Goal: Check status: Check status

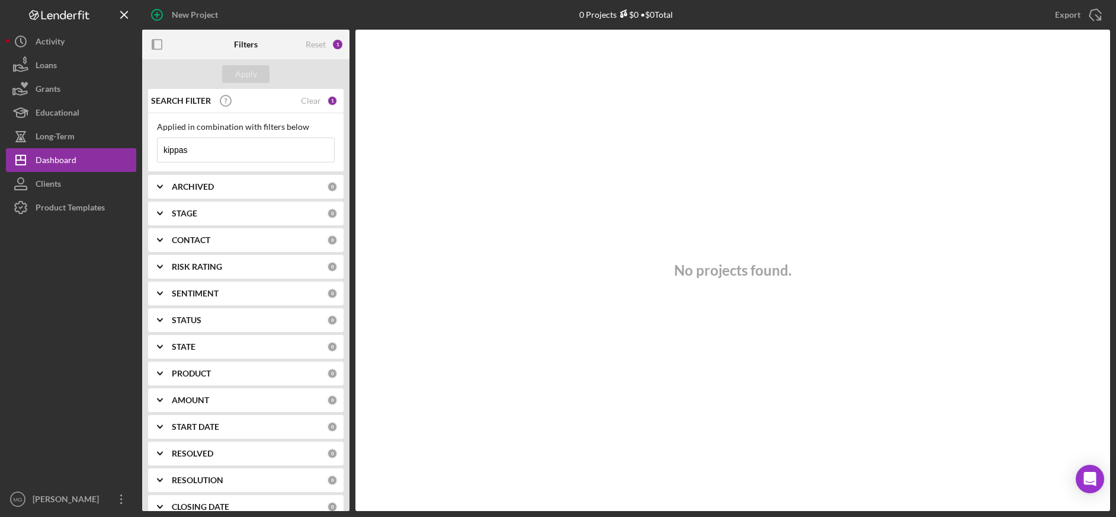
click at [184, 153] on input "kippas" at bounding box center [246, 150] width 177 height 24
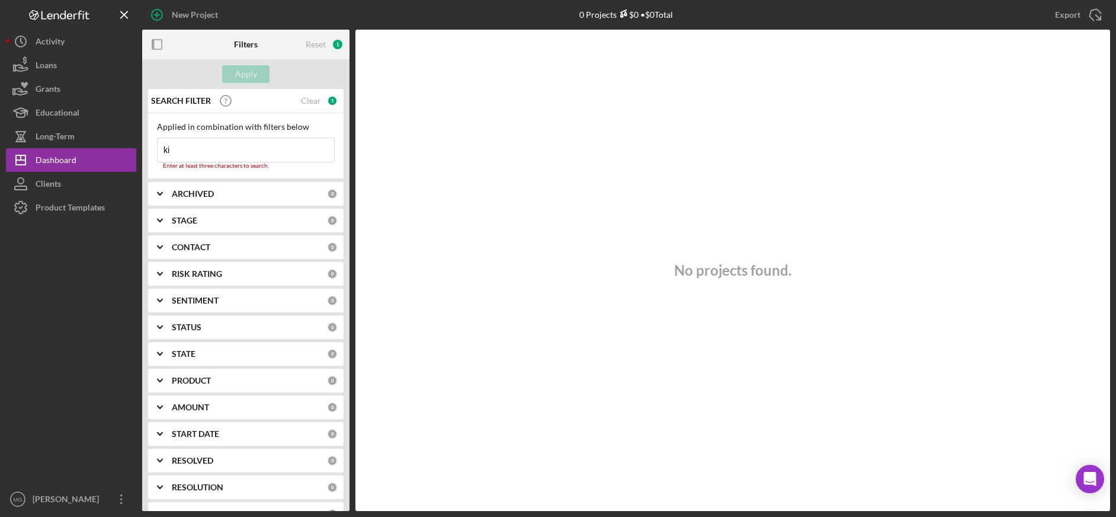
type input "k"
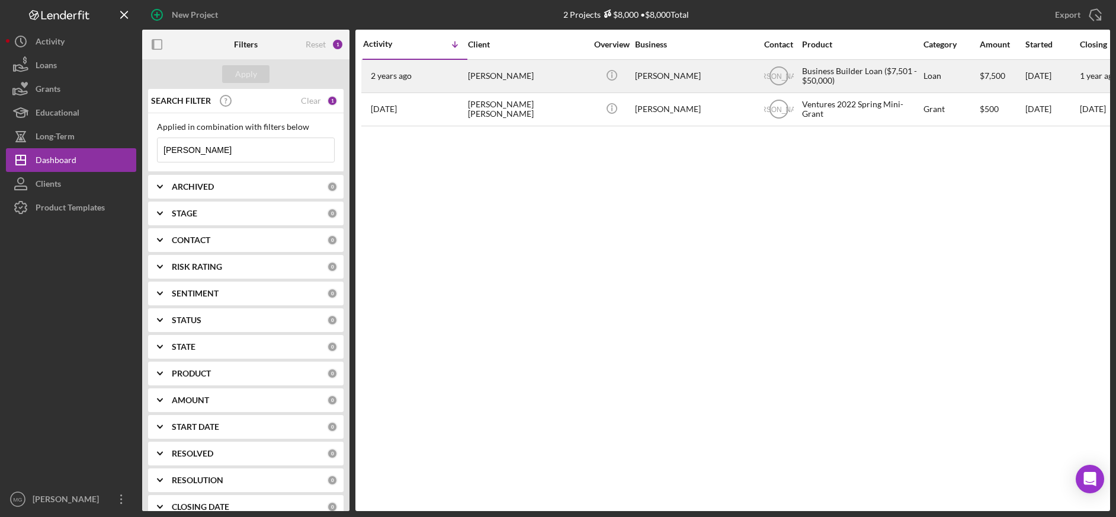
type input "[PERSON_NAME]"
click at [519, 79] on div "[PERSON_NAME]" at bounding box center [527, 75] width 118 height 31
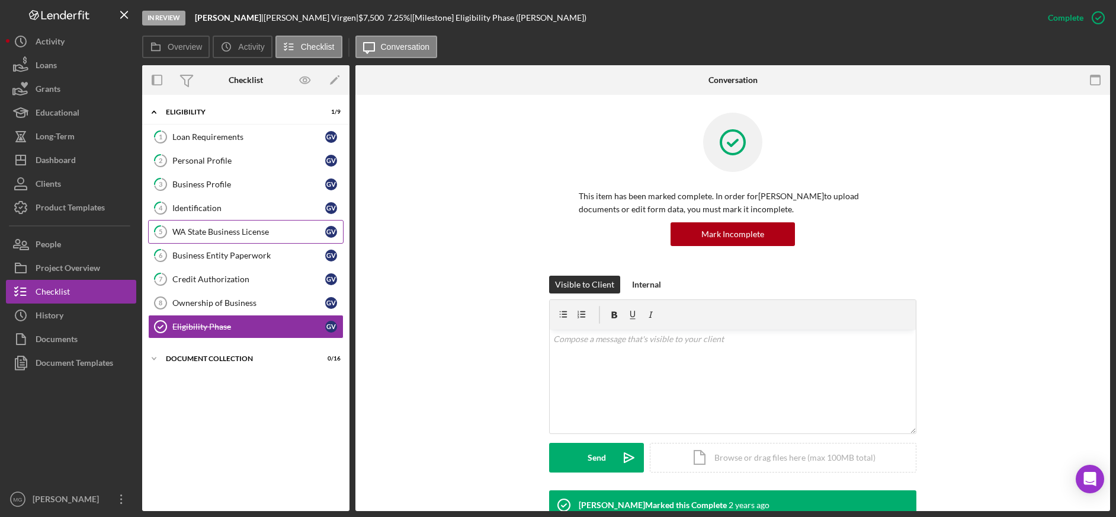
click at [223, 234] on div "WA State Business License" at bounding box center [248, 231] width 153 height 9
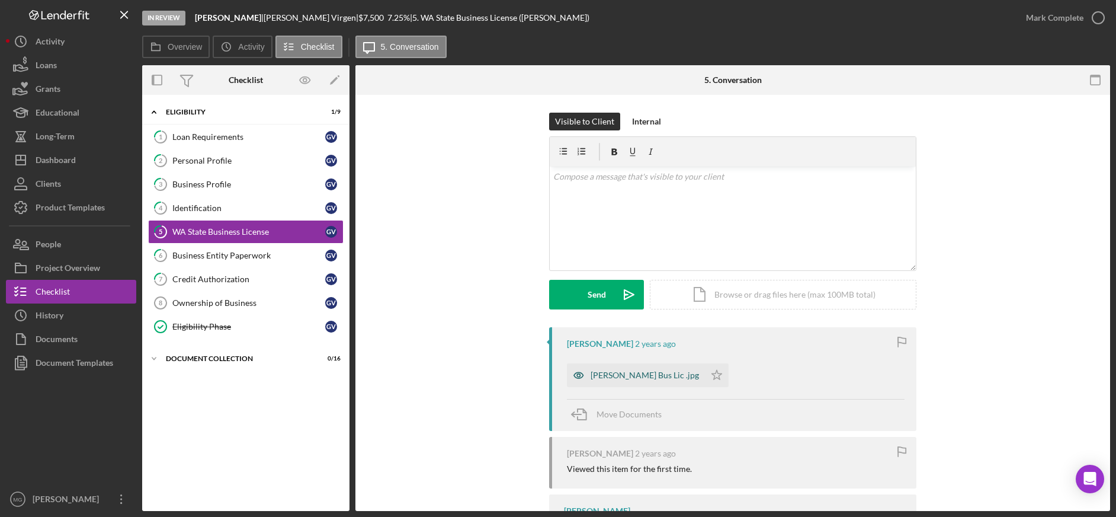
click at [618, 377] on div "[PERSON_NAME] Bus Lic .jpg" at bounding box center [645, 374] width 108 height 9
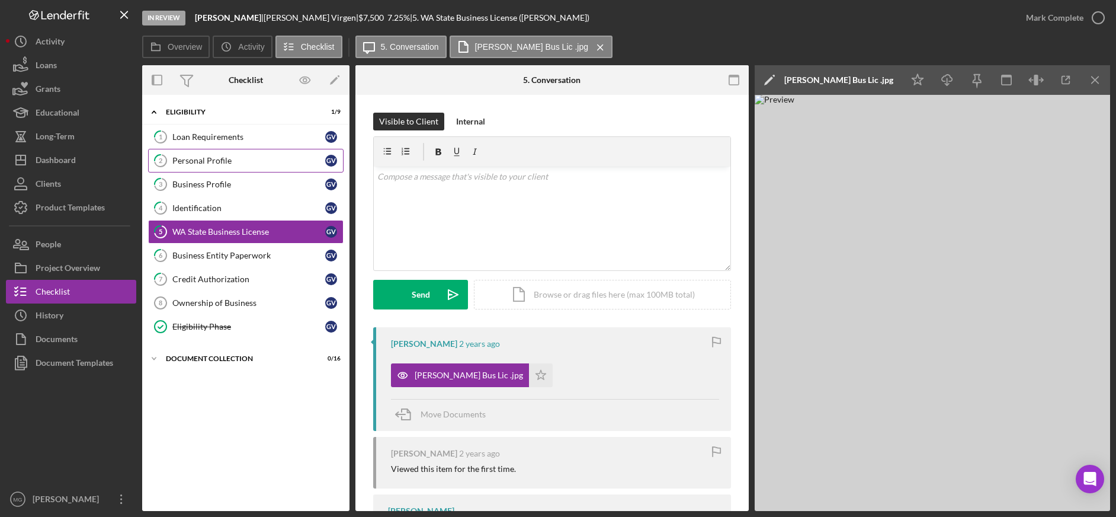
click at [220, 164] on div "Personal Profile" at bounding box center [248, 160] width 153 height 9
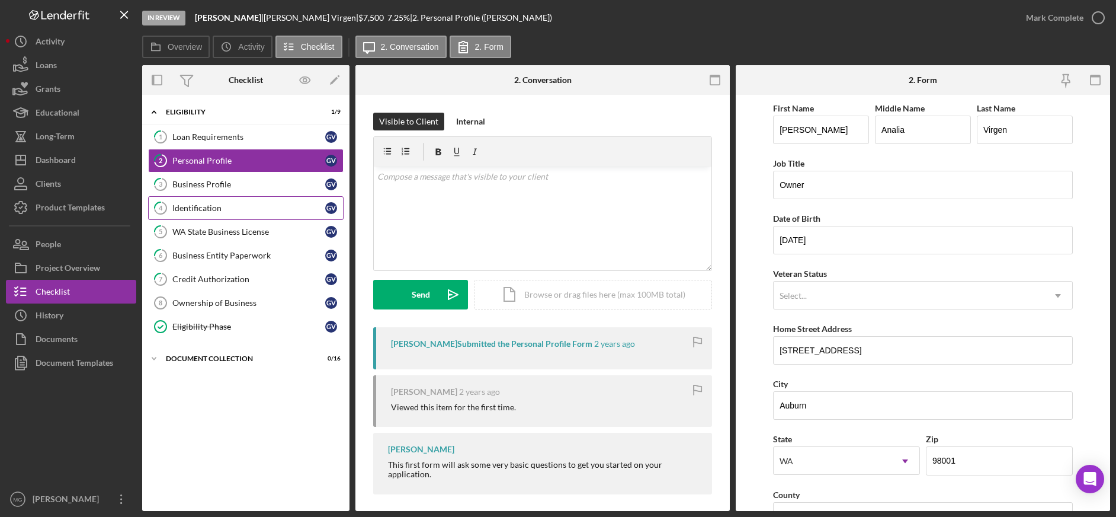
click at [201, 203] on div "Identification" at bounding box center [248, 207] width 153 height 9
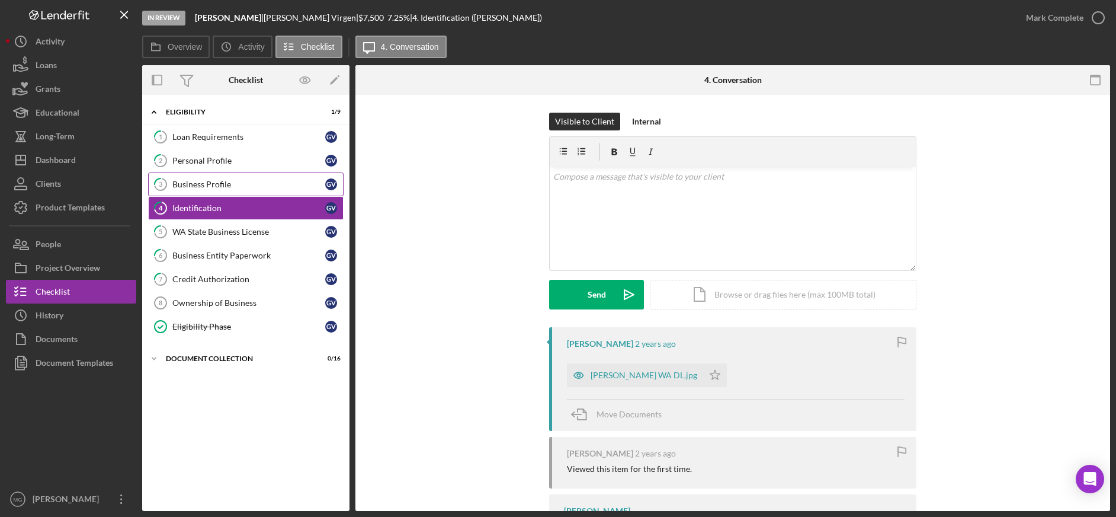
click at [210, 182] on div "Business Profile" at bounding box center [248, 183] width 153 height 9
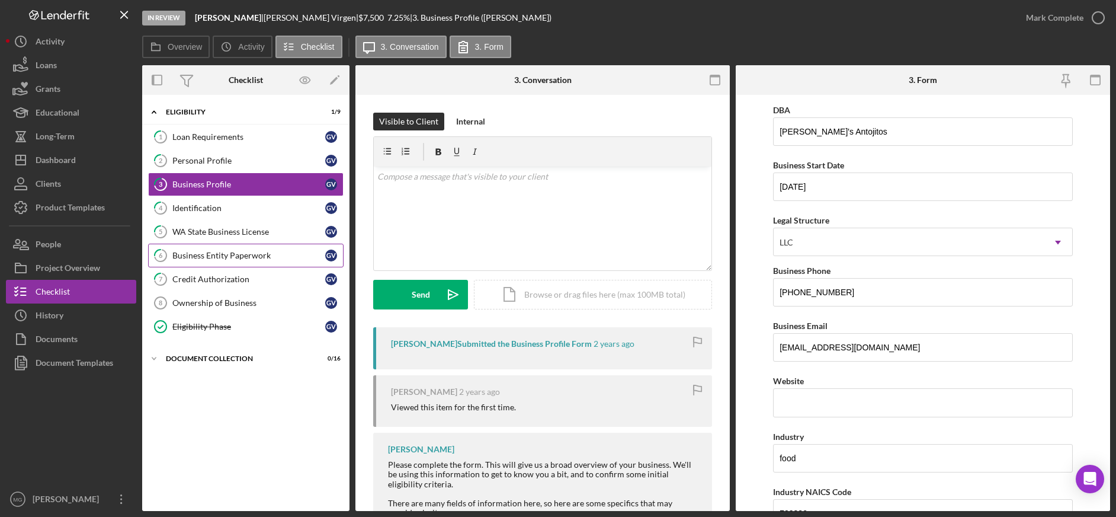
click at [216, 258] on div "Business Entity Paperwork" at bounding box center [248, 255] width 153 height 9
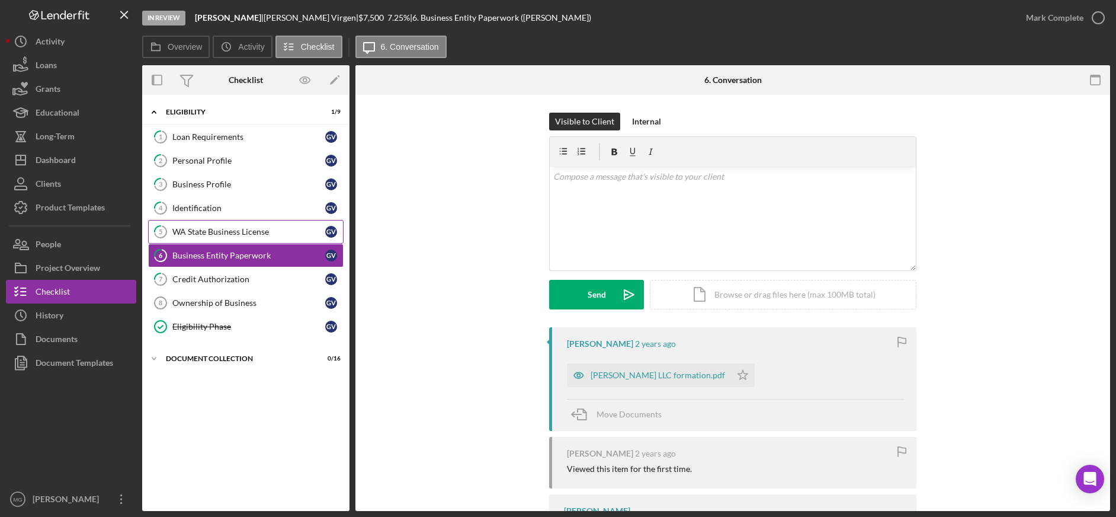
click at [203, 235] on div "WA State Business License" at bounding box center [248, 231] width 153 height 9
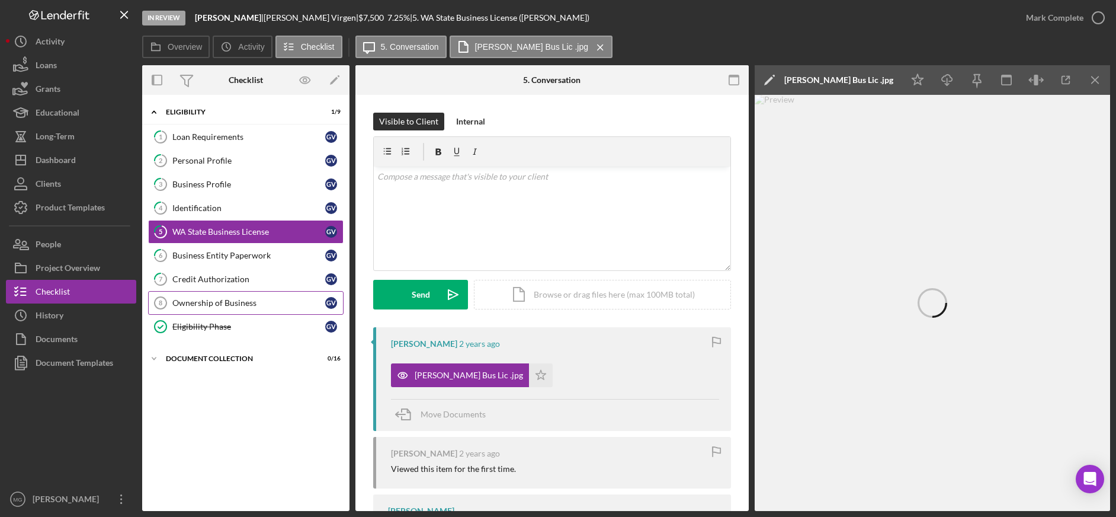
click at [222, 304] on div "Ownership of Business" at bounding box center [248, 302] width 153 height 9
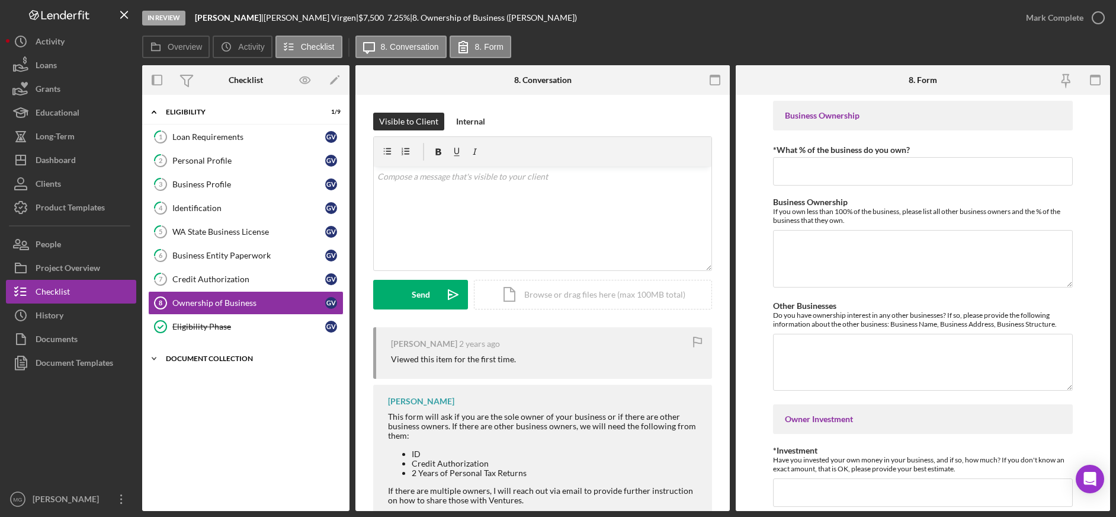
click at [155, 357] on icon "Icon/Expander" at bounding box center [154, 359] width 24 height 24
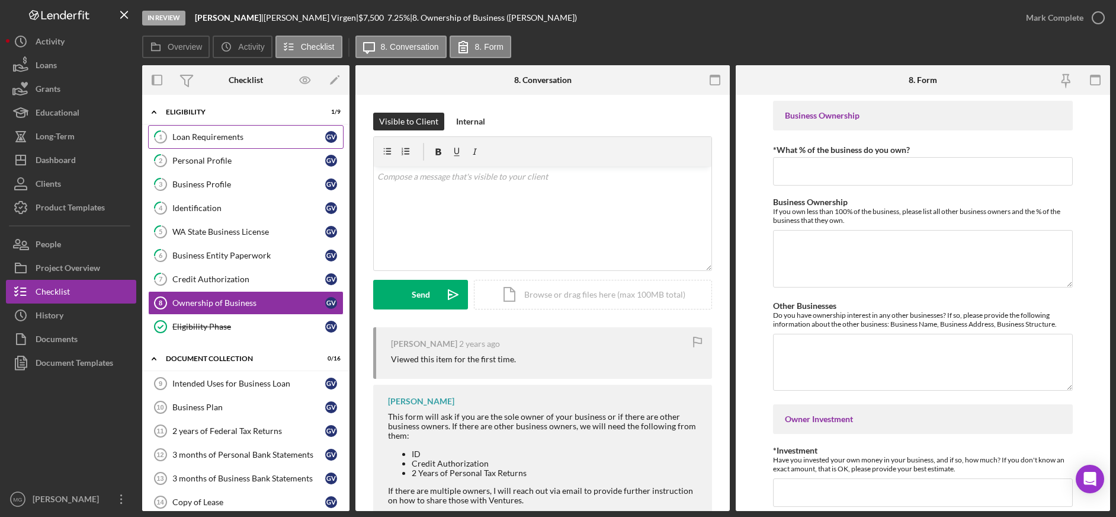
click at [197, 134] on div "Loan Requirements" at bounding box center [248, 136] width 153 height 9
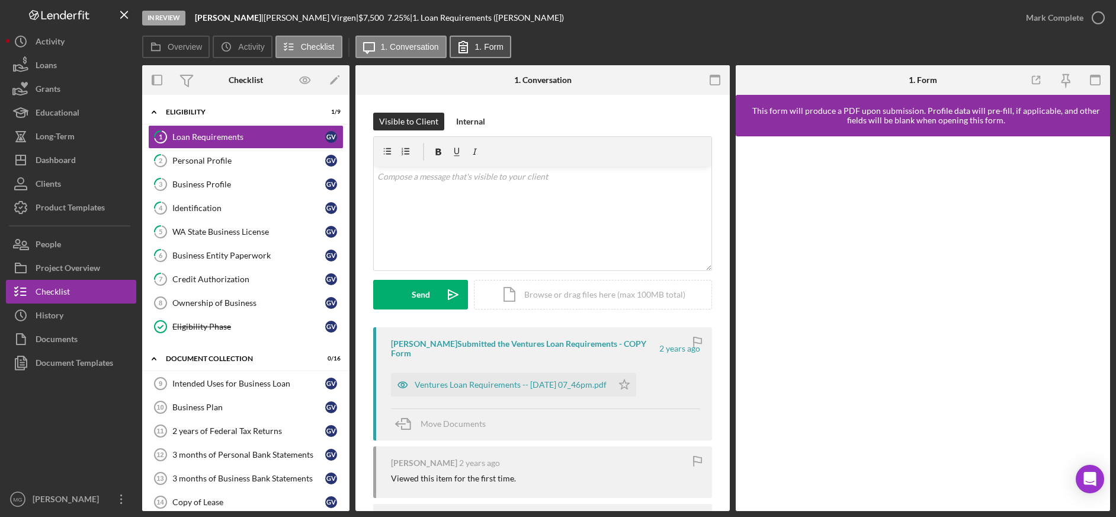
click at [489, 50] on label "1. Form" at bounding box center [489, 46] width 28 height 9
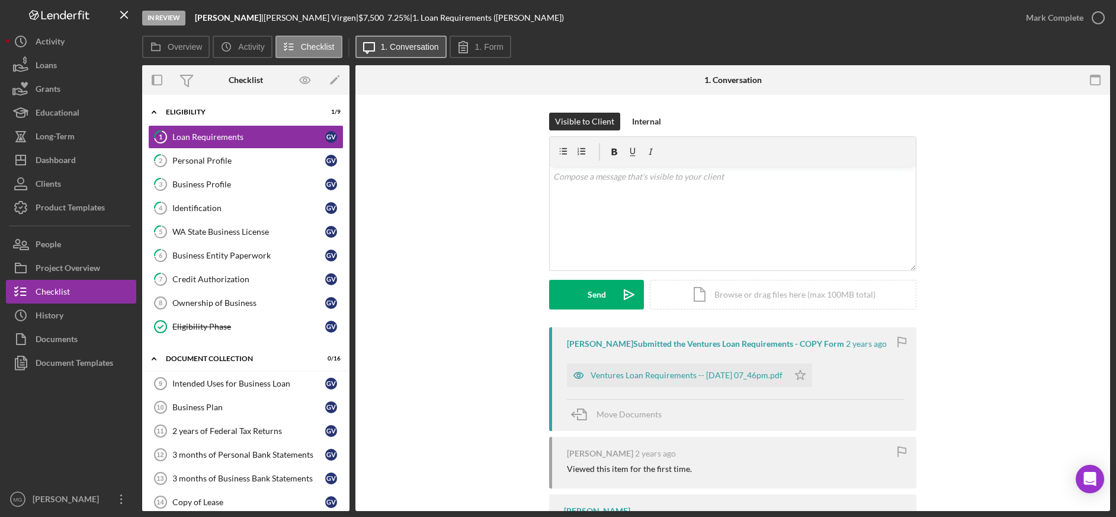
click at [409, 47] on label "1. Conversation" at bounding box center [410, 46] width 58 height 9
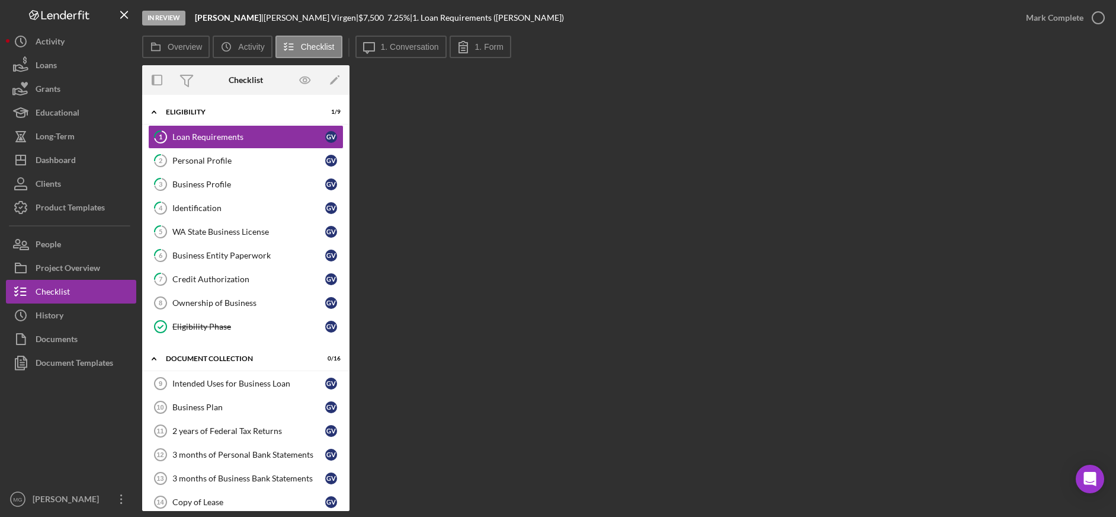
click at [480, 219] on div "Overview Internal Workflow Stage In Review Icon/Dropdown Arrow Archive (can una…" at bounding box center [626, 287] width 968 height 445
click at [188, 47] on label "Overview" at bounding box center [185, 46] width 34 height 9
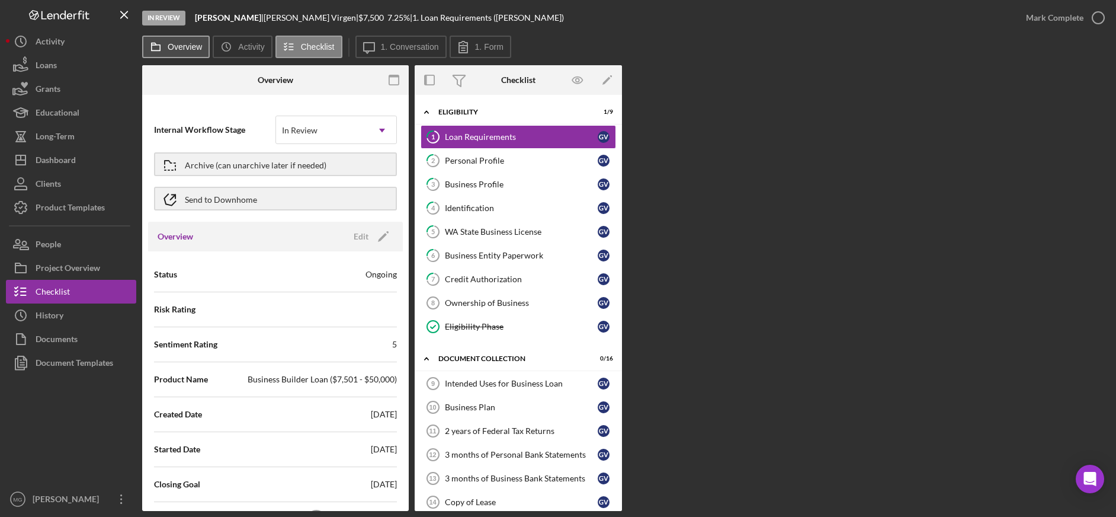
click at [190, 45] on label "Overview" at bounding box center [185, 46] width 34 height 9
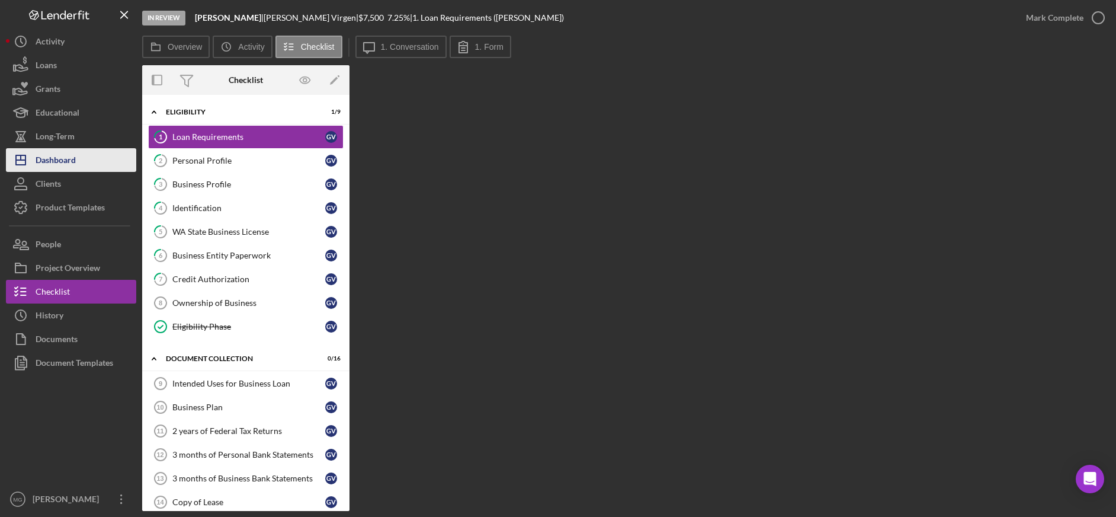
click at [52, 160] on div "Dashboard" at bounding box center [56, 161] width 40 height 27
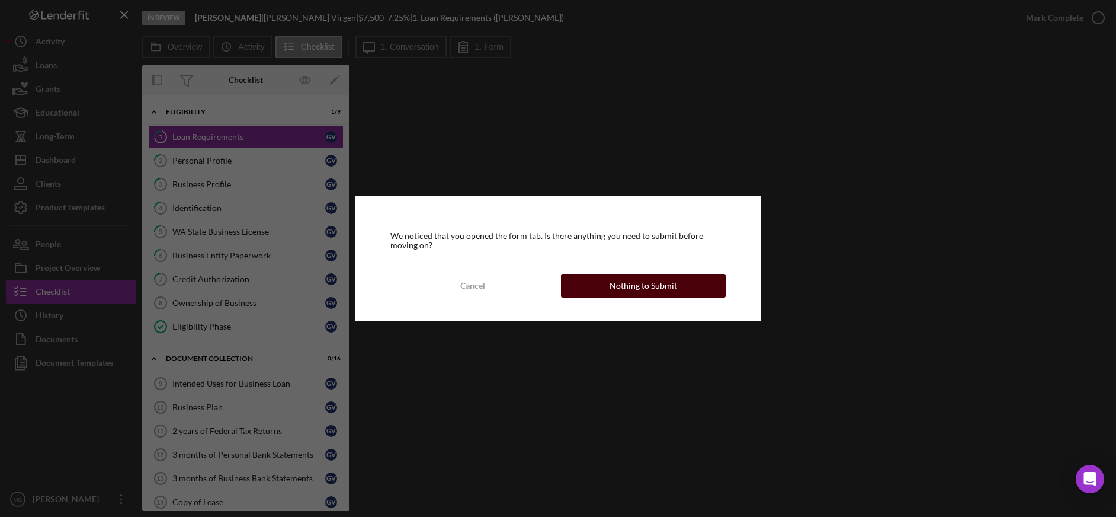
click at [631, 277] on div "Nothing to Submit" at bounding box center [644, 286] width 68 height 24
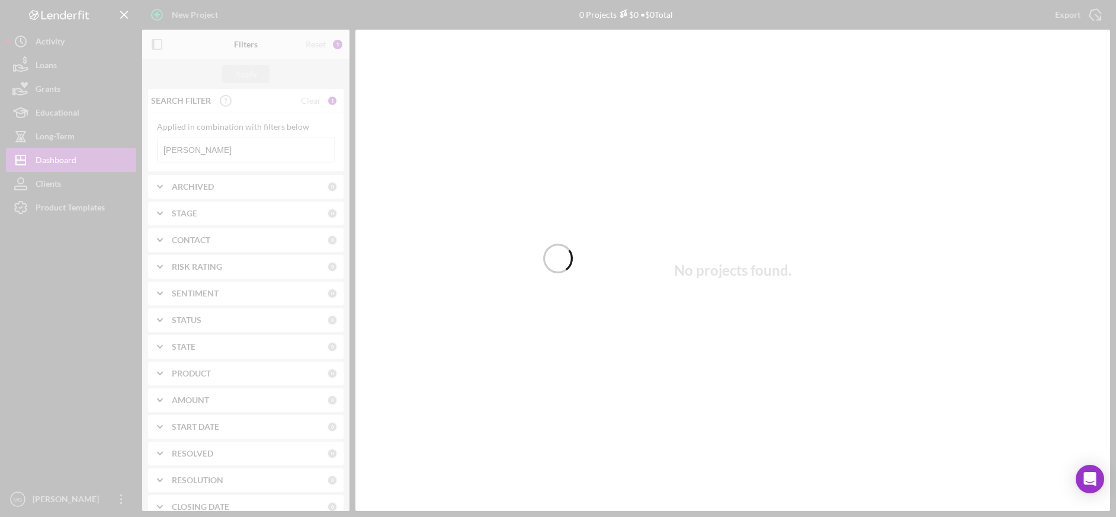
click at [239, 146] on div at bounding box center [558, 258] width 1116 height 517
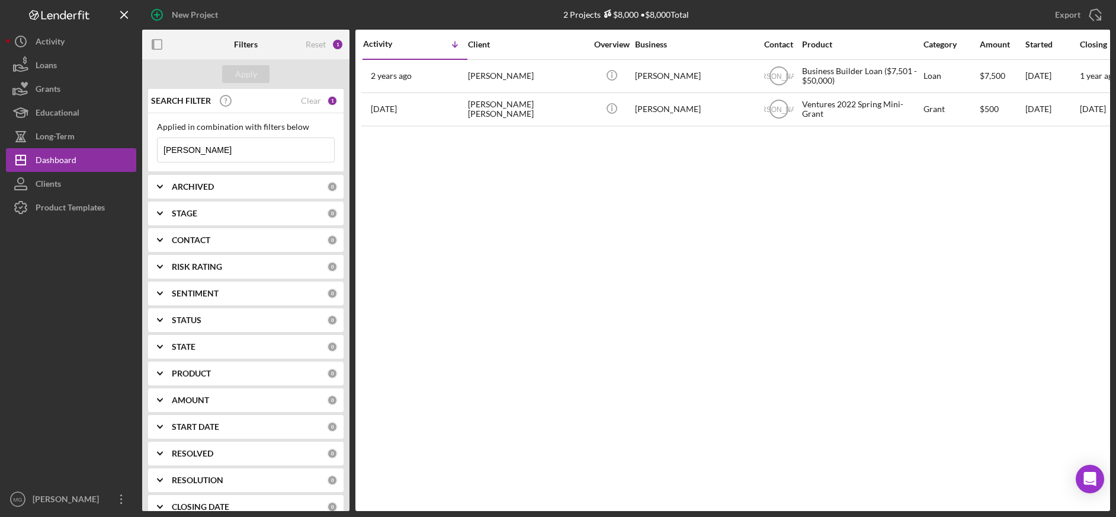
click at [237, 147] on input "[PERSON_NAME]" at bounding box center [246, 150] width 177 height 24
type input "g"
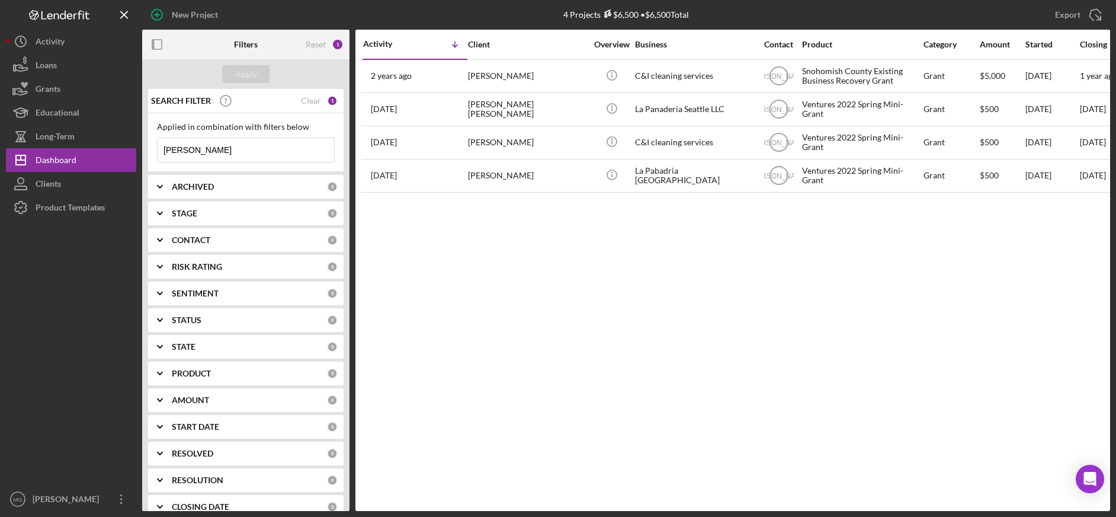
drag, startPoint x: 209, startPoint y: 152, endPoint x: 137, endPoint y: 149, distance: 71.7
click at [137, 149] on div "New Project 4 Projects $6,500 • $6,500 Total [PERSON_NAME] Export Icon/Export F…" at bounding box center [558, 255] width 1104 height 511
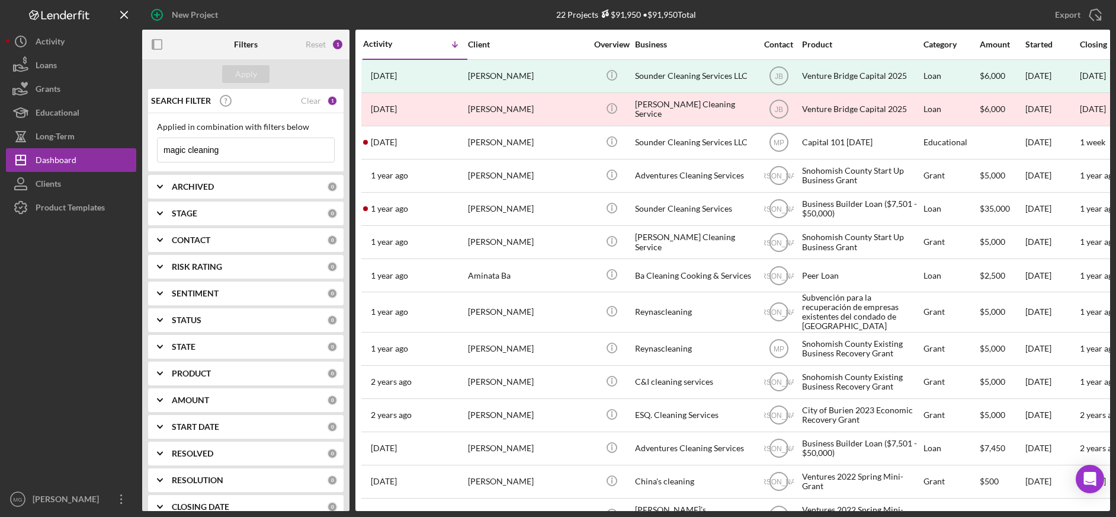
click at [270, 161] on input "magic cleaning" at bounding box center [246, 150] width 177 height 24
type input "m"
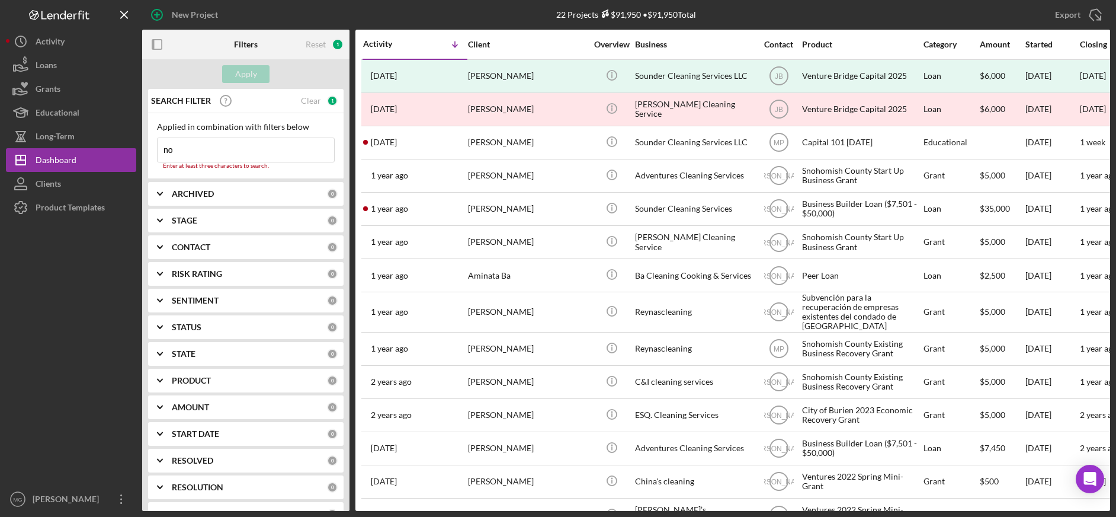
type input "n"
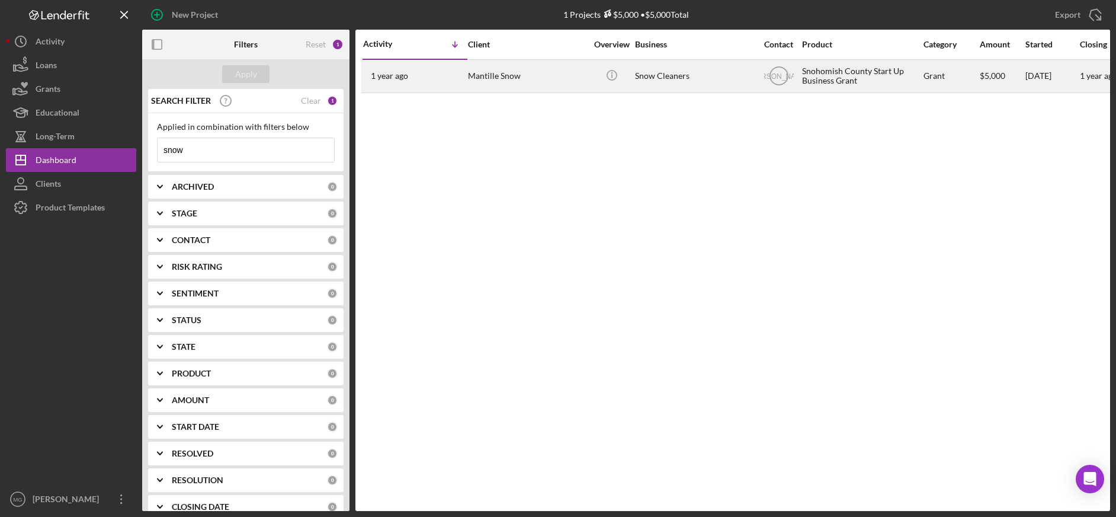
type input "snow"
click at [545, 81] on div "Mantille Snow" at bounding box center [527, 75] width 118 height 31
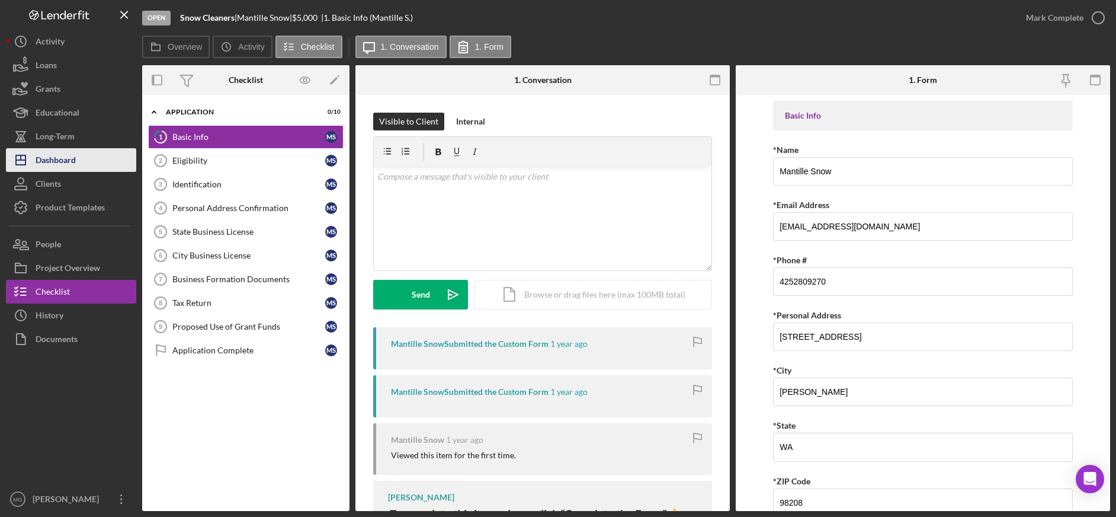
click at [62, 156] on div "Dashboard" at bounding box center [56, 161] width 40 height 27
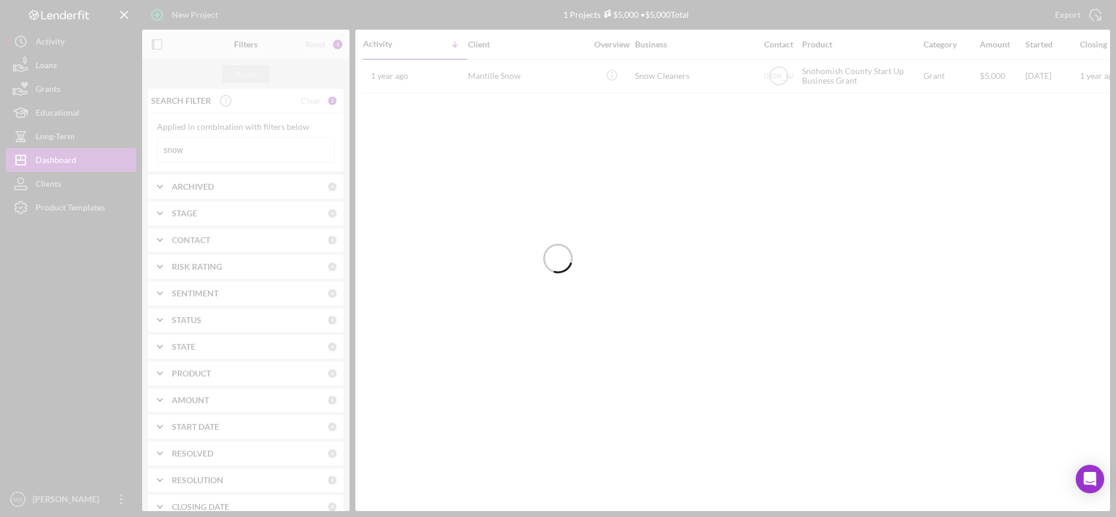
click at [196, 148] on div at bounding box center [558, 258] width 1116 height 517
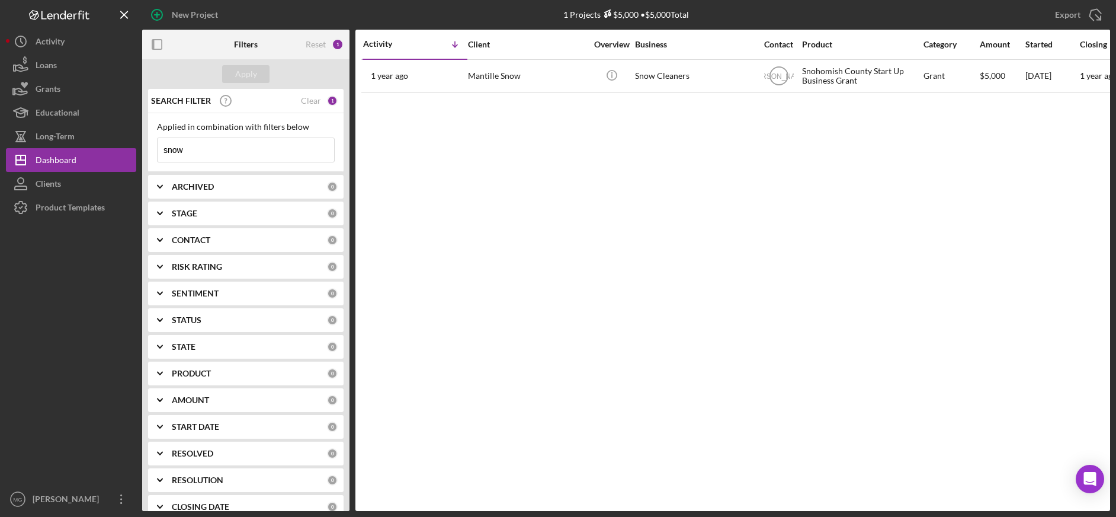
click at [194, 152] on input "snow" at bounding box center [246, 150] width 177 height 24
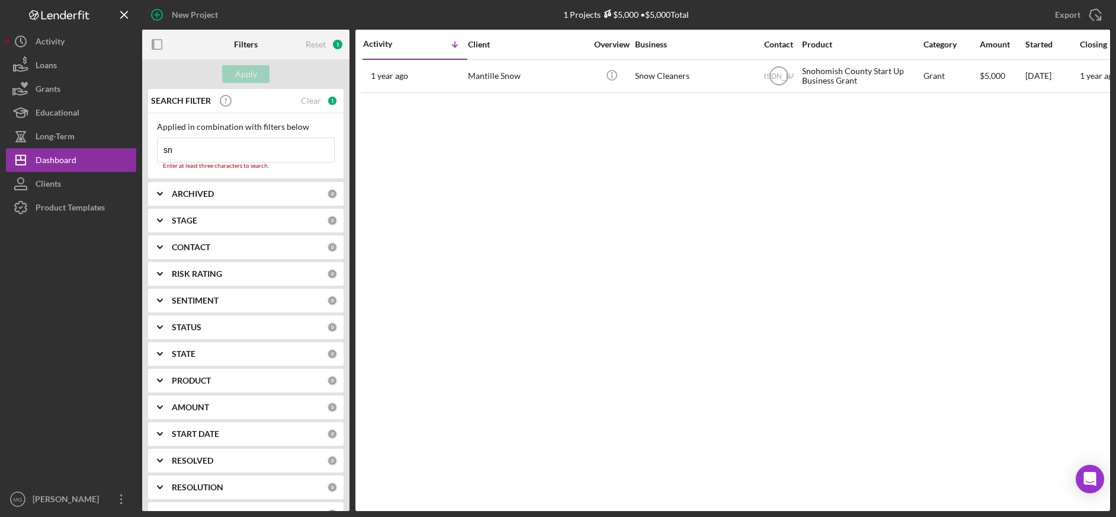
type input "s"
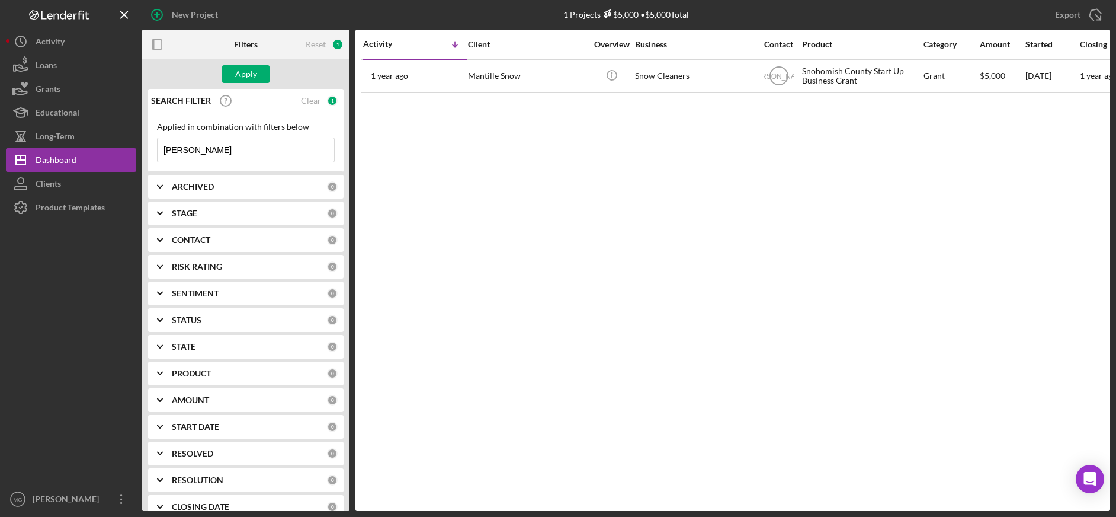
type input "[PERSON_NAME]"
drag, startPoint x: 193, startPoint y: 149, endPoint x: 157, endPoint y: 148, distance: 36.2
click at [157, 148] on div "[PERSON_NAME] Icon/Menu Close" at bounding box center [246, 149] width 178 height 25
type input "[PERSON_NAME]"
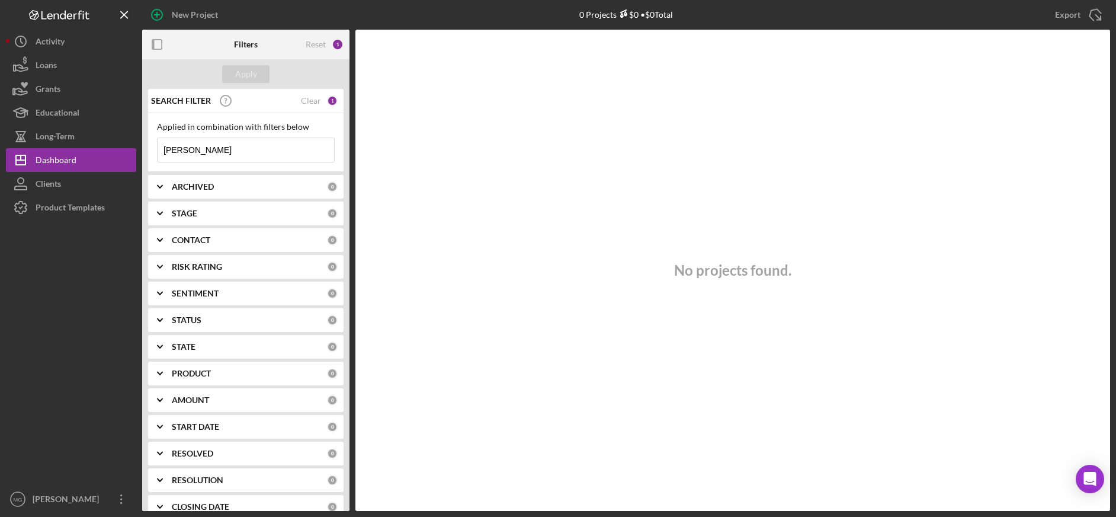
drag, startPoint x: 203, startPoint y: 152, endPoint x: 144, endPoint y: 149, distance: 58.7
click at [144, 149] on div "SEARCH FILTER Clear 1 Applied in combination with filters below [PERSON_NAME] I…" at bounding box center [245, 300] width 207 height 422
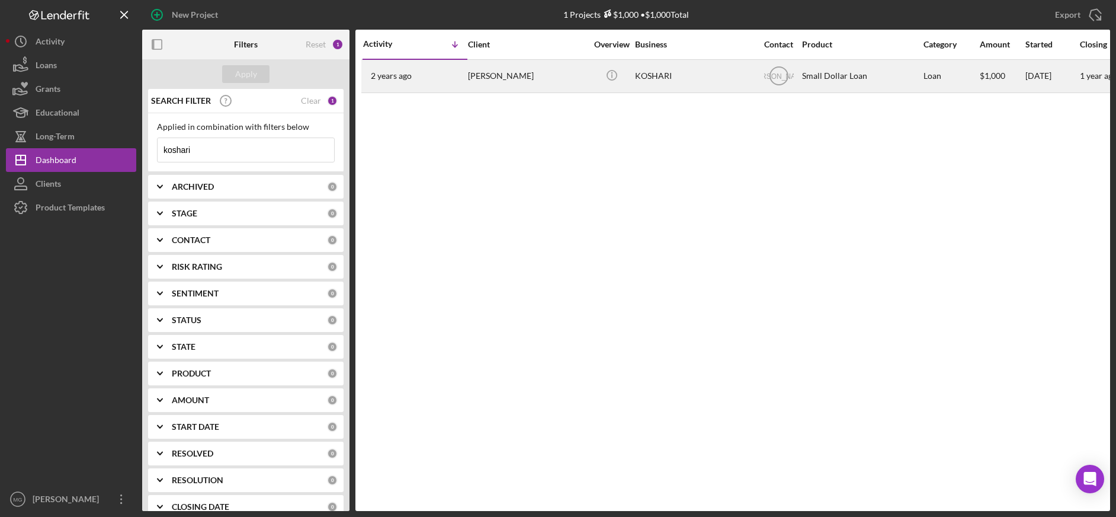
type input "koshari"
click at [731, 76] on div "KOSHARI" at bounding box center [694, 75] width 118 height 31
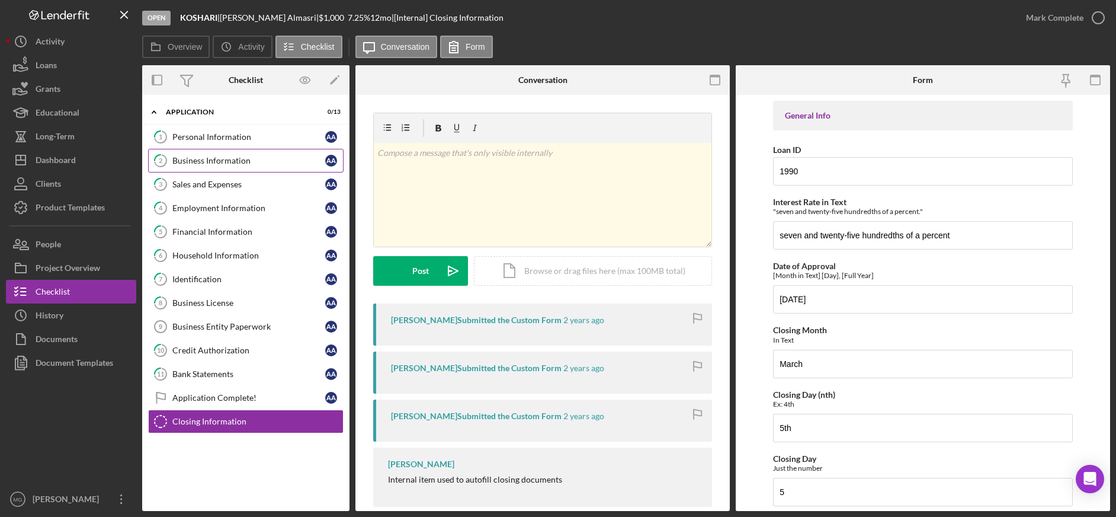
click at [202, 166] on link "2 Business Information A A" at bounding box center [245, 161] width 195 height 24
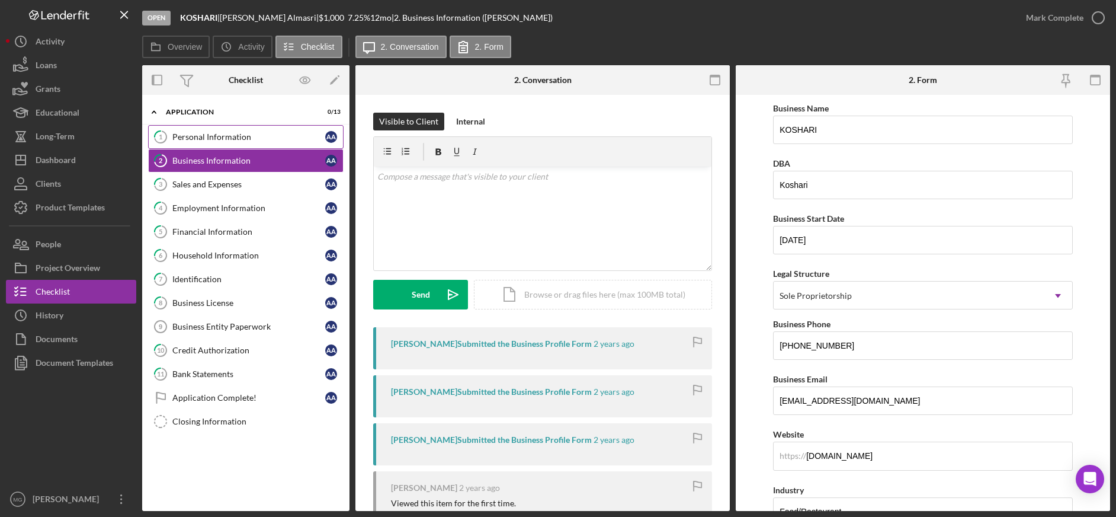
click at [201, 141] on div "Personal Information" at bounding box center [248, 136] width 153 height 9
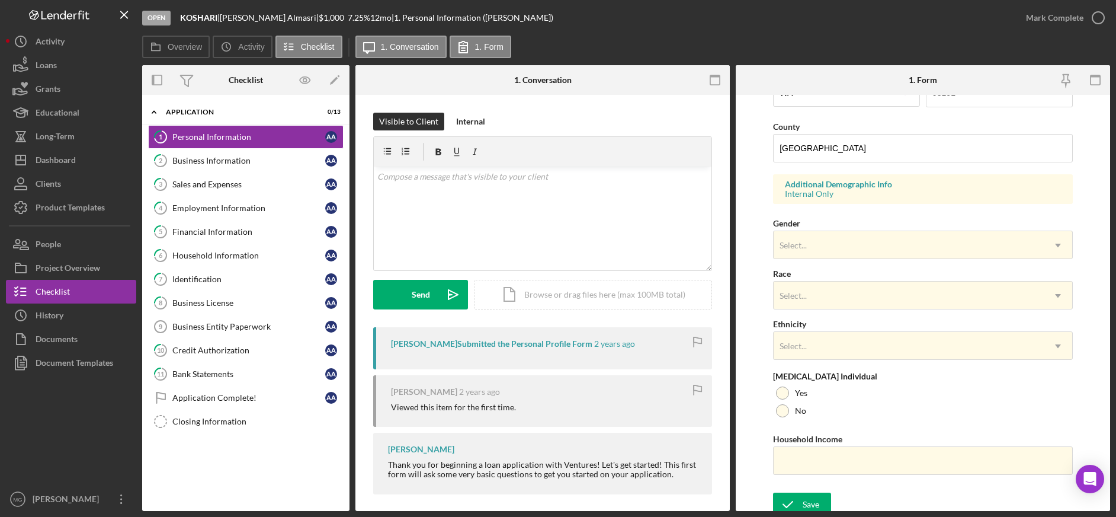
scroll to position [375, 0]
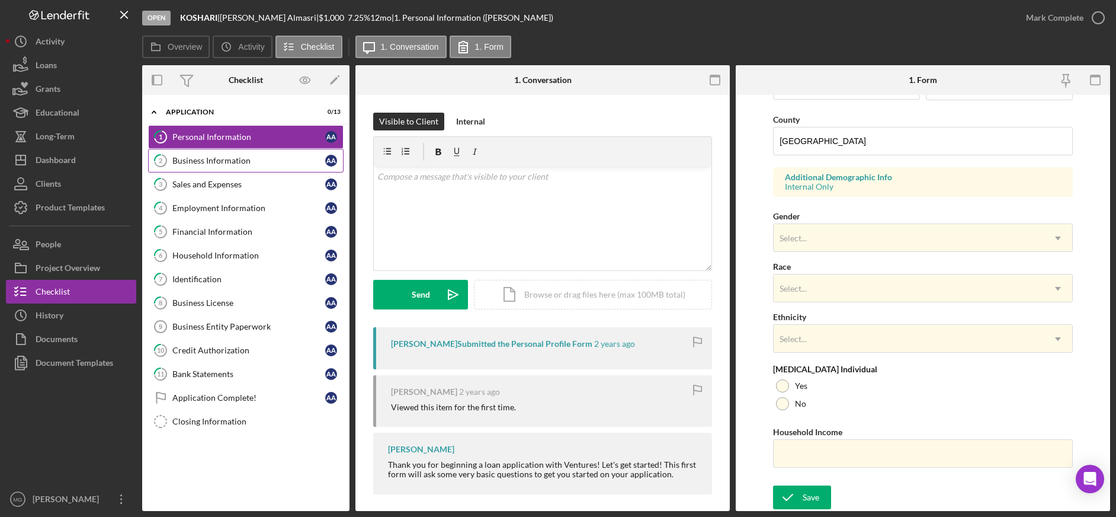
click at [230, 159] on div "Business Information" at bounding box center [248, 160] width 153 height 9
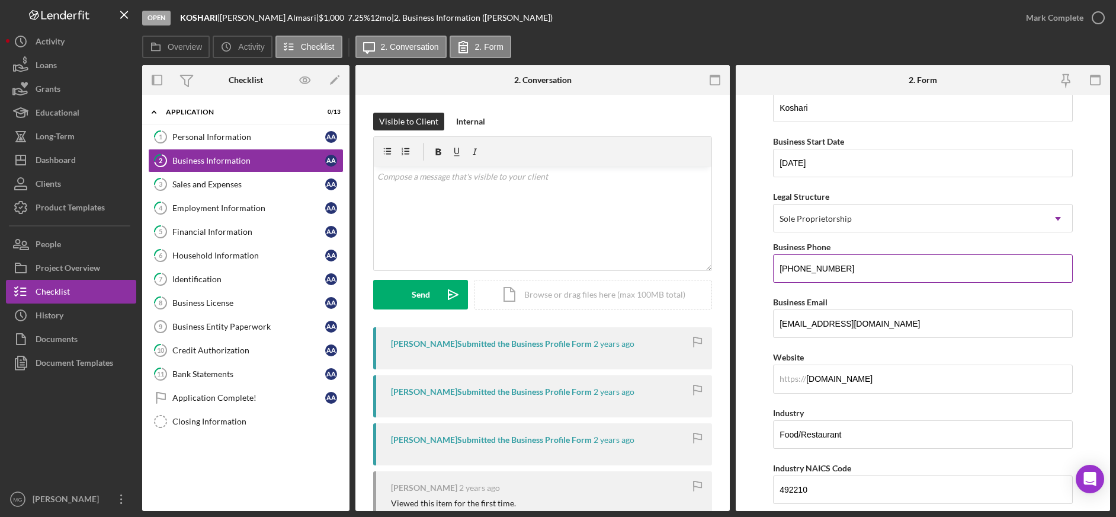
scroll to position [59, 0]
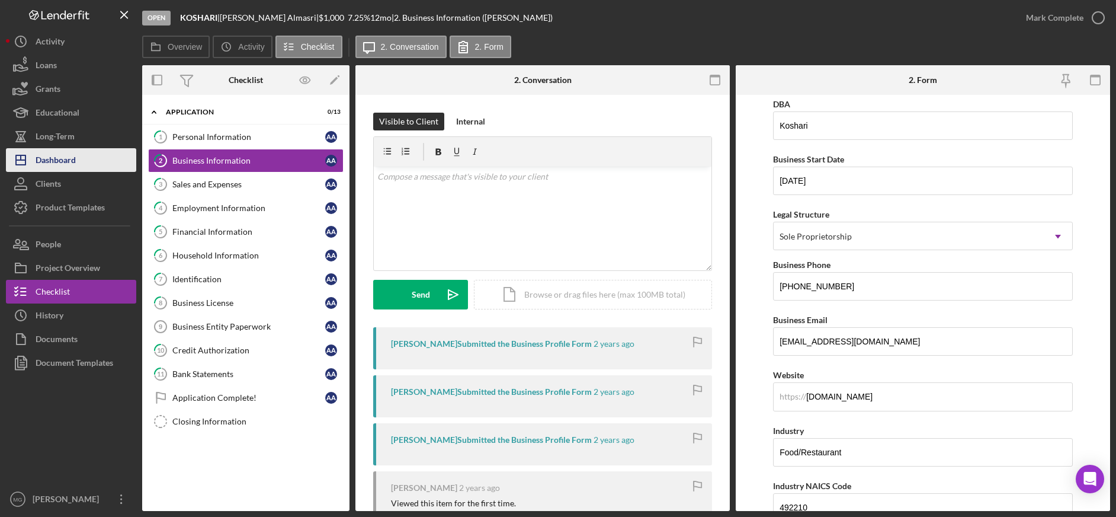
click at [64, 161] on div "Dashboard" at bounding box center [56, 161] width 40 height 27
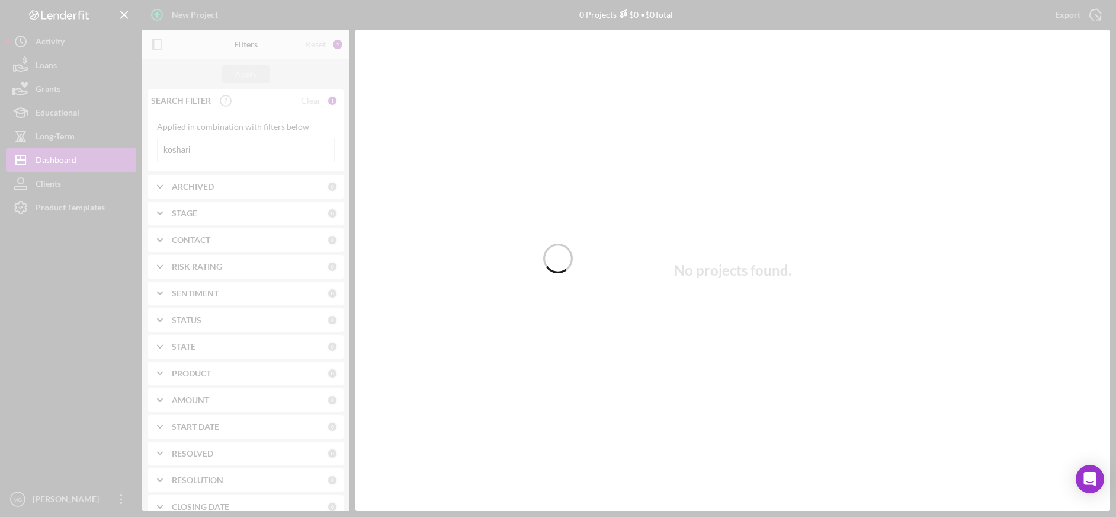
click at [201, 145] on div at bounding box center [558, 258] width 1116 height 517
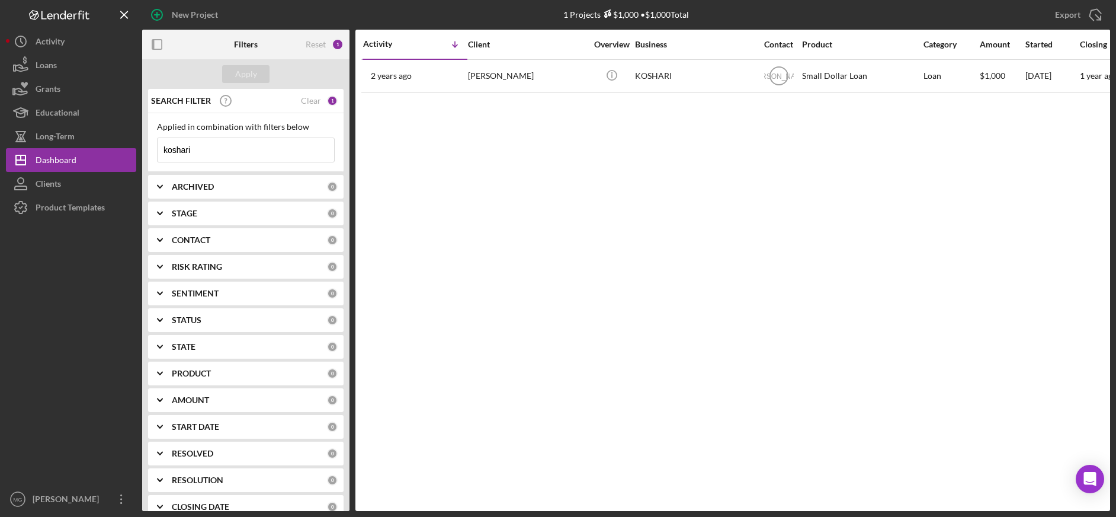
click at [204, 150] on input "koshari" at bounding box center [246, 150] width 177 height 24
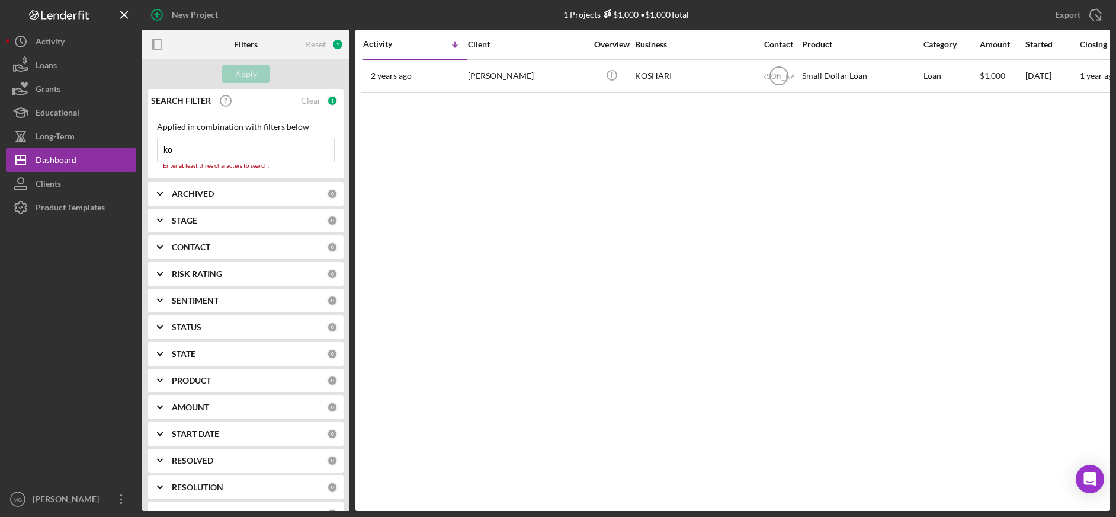
type input "k"
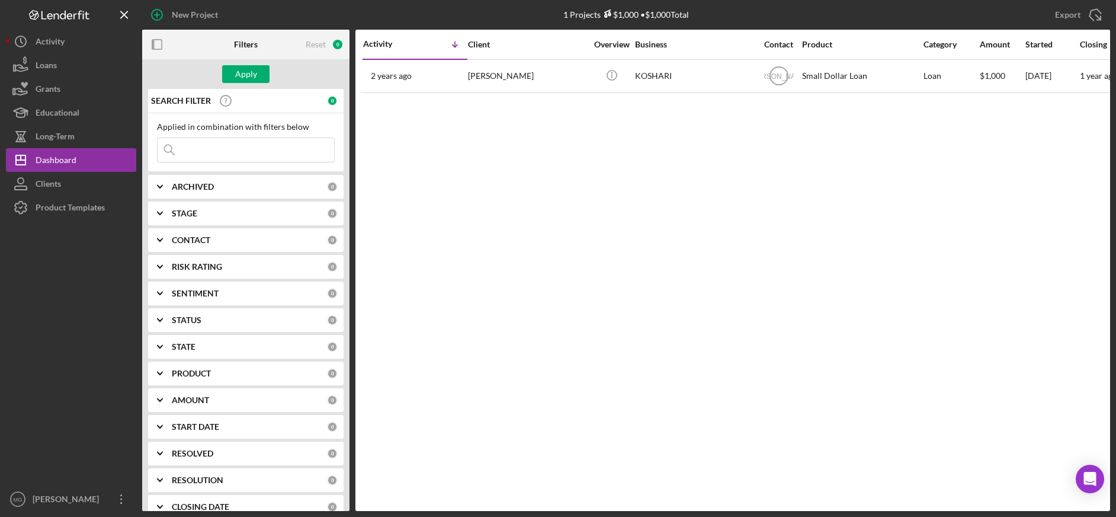
paste input "[PHONE_NUMBER]"
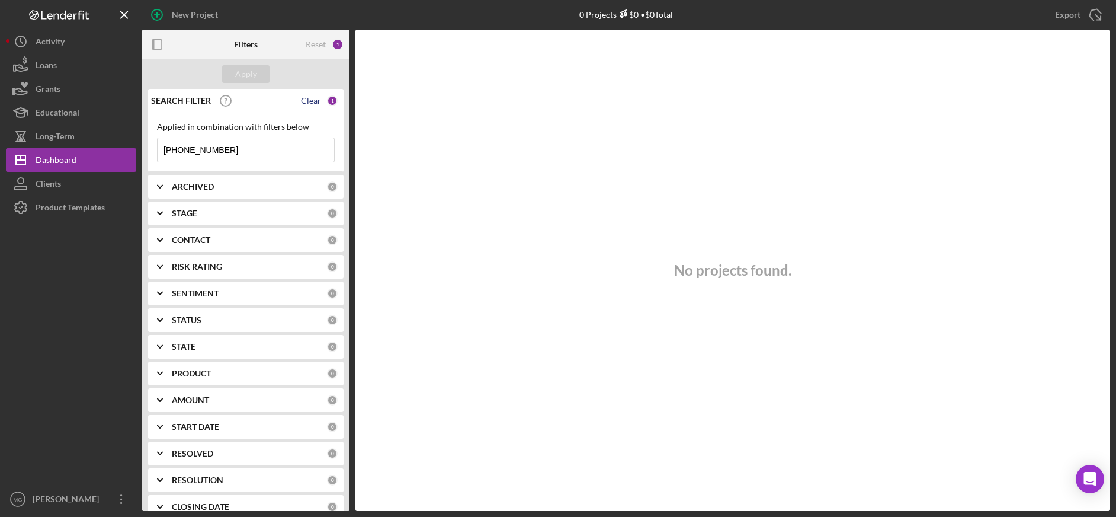
type input "[PHONE_NUMBER]"
click at [301, 97] on div "Clear" at bounding box center [311, 100] width 20 height 9
click at [194, 139] on input at bounding box center [246, 150] width 177 height 24
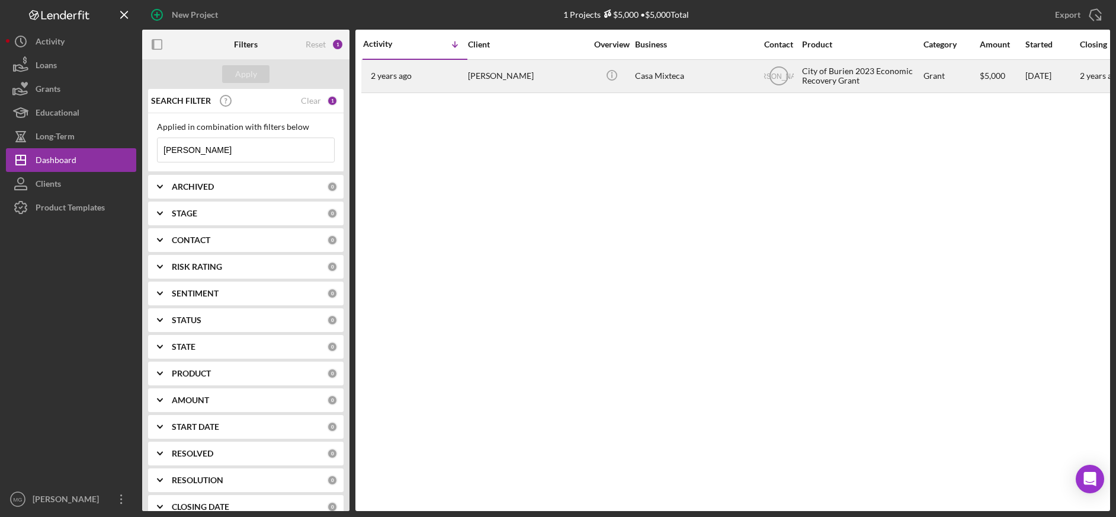
type input "[PERSON_NAME]"
click at [655, 84] on div "Casa Mixteca" at bounding box center [694, 75] width 118 height 31
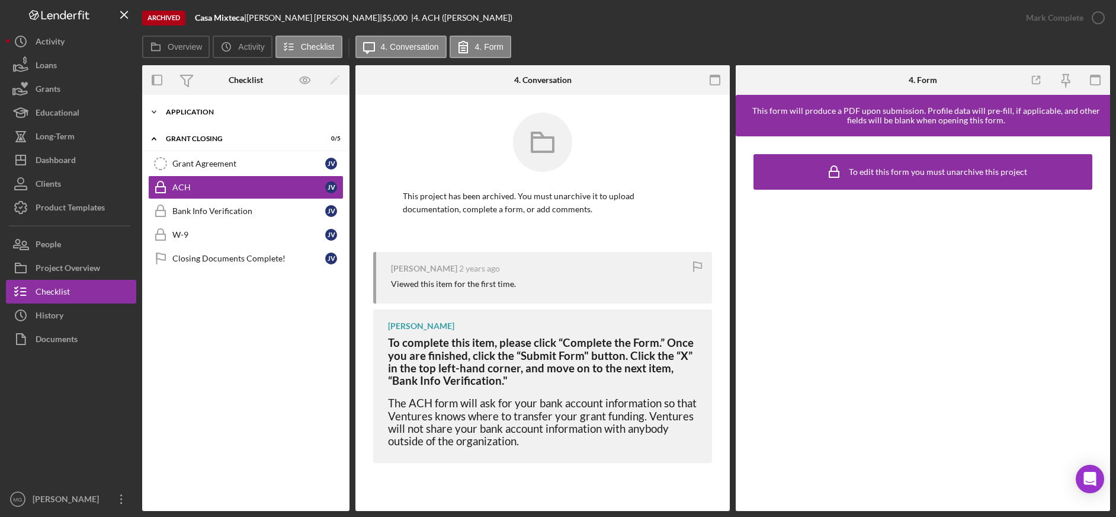
click at [193, 111] on div "Application" at bounding box center [250, 111] width 169 height 7
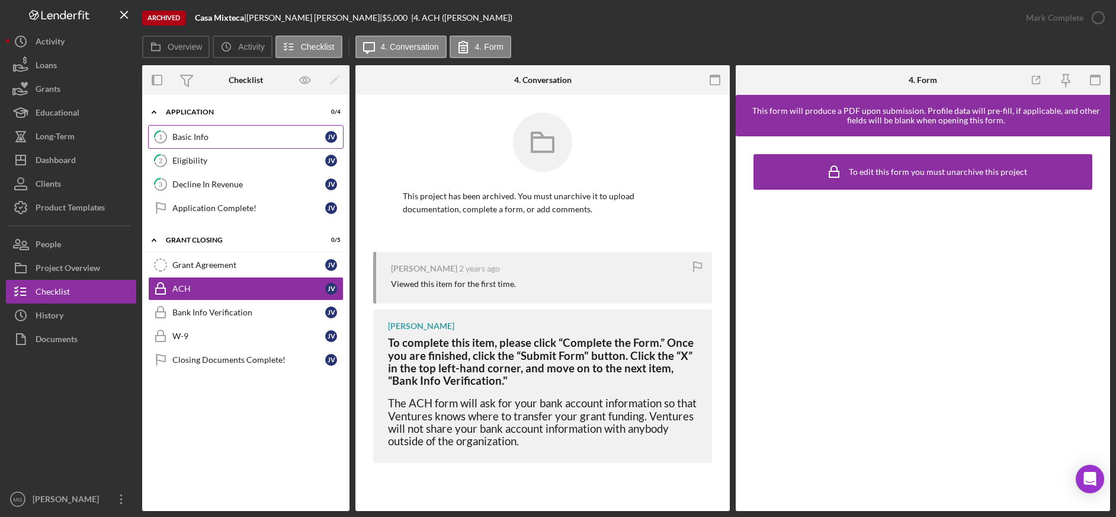
click at [200, 134] on div "Basic Info" at bounding box center [248, 136] width 153 height 9
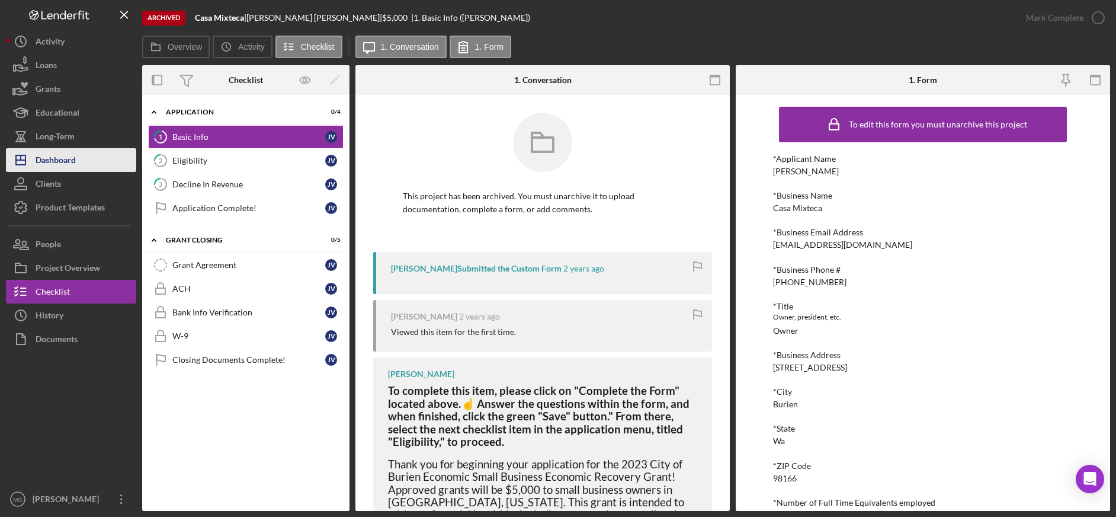
click at [55, 149] on div "Dashboard" at bounding box center [56, 161] width 40 height 27
